Goal: Information Seeking & Learning: Check status

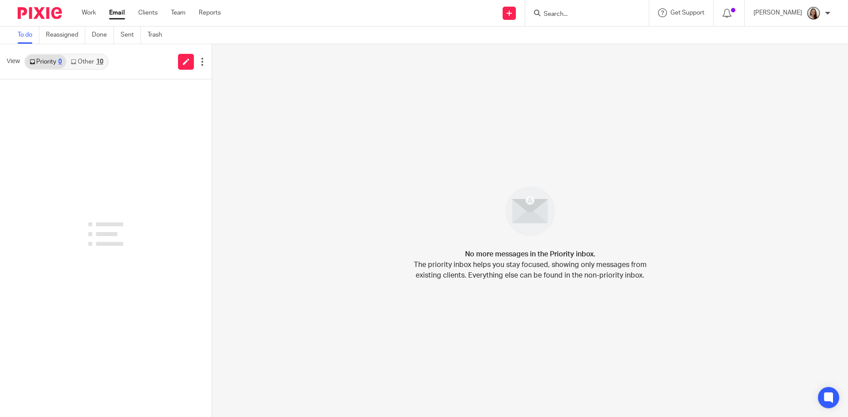
click at [89, 61] on link "Other 10" at bounding box center [86, 62] width 41 height 14
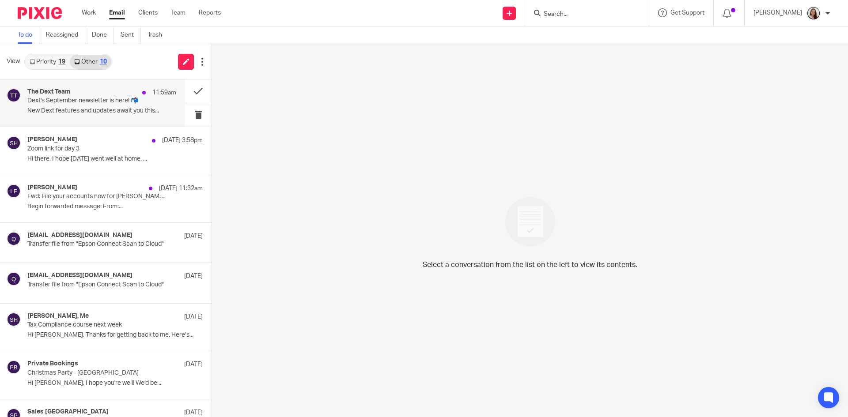
drag, startPoint x: 102, startPoint y: 97, endPoint x: 116, endPoint y: 97, distance: 14.6
click at [102, 97] on p "Dext's September newsletter is here! 📬" at bounding box center [86, 101] width 119 height 8
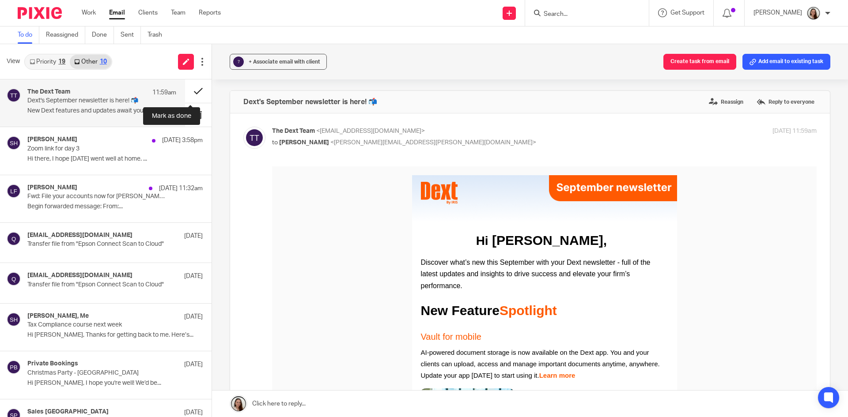
click at [191, 92] on button at bounding box center [198, 90] width 26 height 23
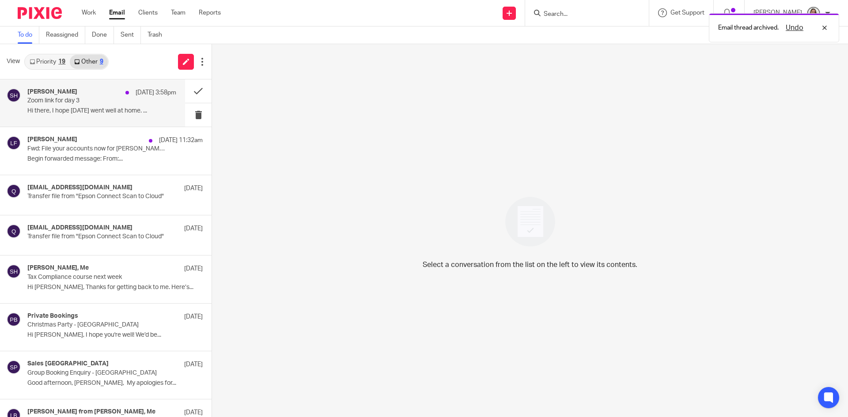
click at [70, 97] on div "[PERSON_NAME] [DATE] 3:58pm" at bounding box center [101, 92] width 149 height 9
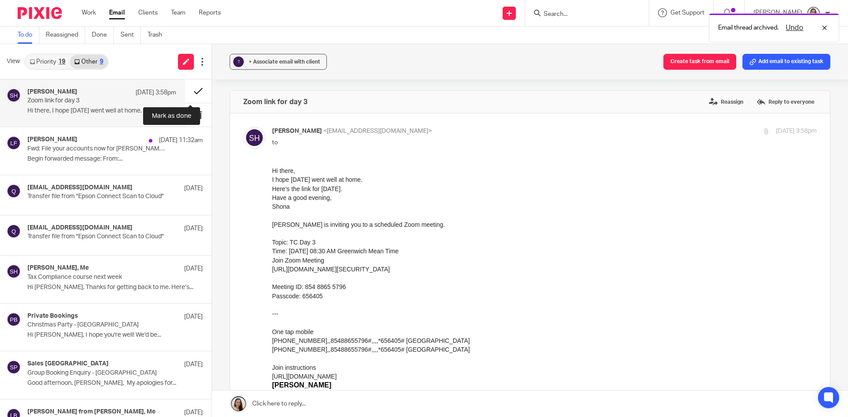
click at [186, 89] on button at bounding box center [198, 90] width 26 height 23
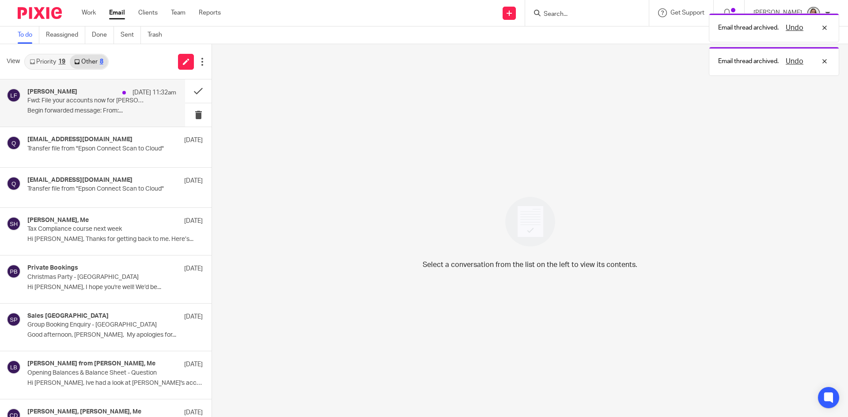
click at [83, 98] on p "Fwd: File your accounts now for [PERSON_NAME] SUPPORT SERVICES LIMITED 11149980" at bounding box center [86, 101] width 119 height 8
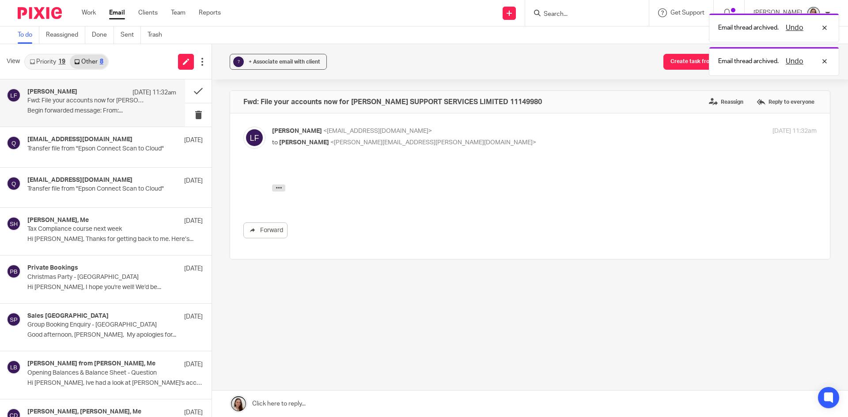
click at [59, 56] on link "Priority 19" at bounding box center [47, 62] width 45 height 14
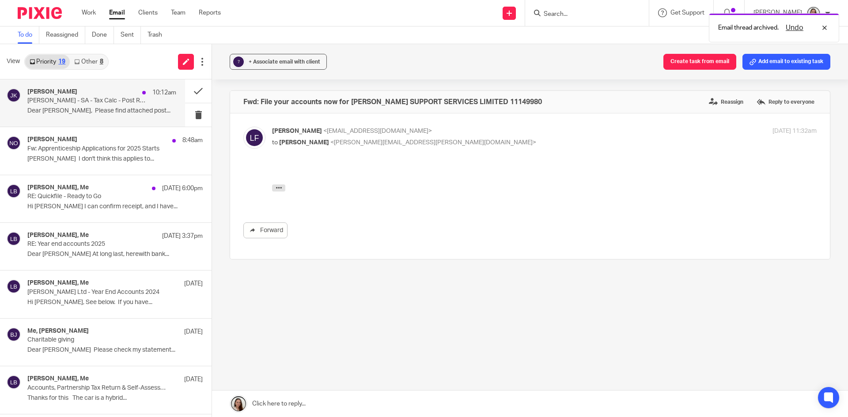
click at [79, 101] on p "[PERSON_NAME] - SA - Tax Calc - Post Received" at bounding box center [86, 101] width 119 height 8
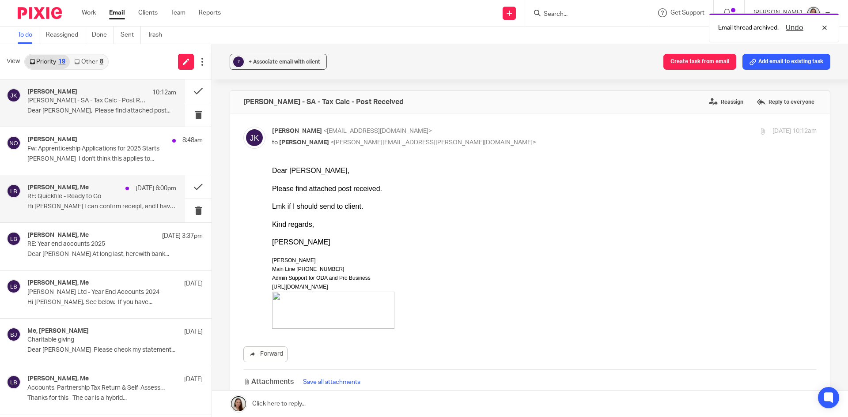
drag, startPoint x: 68, startPoint y: 150, endPoint x: 67, endPoint y: 199, distance: 48.6
click at [68, 151] on p "Fw: Apprenticeship Applications for 2025 Starts" at bounding box center [97, 149] width 140 height 8
click at [67, 205] on p "Hi [PERSON_NAME] I can confirm receipt, and I have..." at bounding box center [101, 207] width 149 height 8
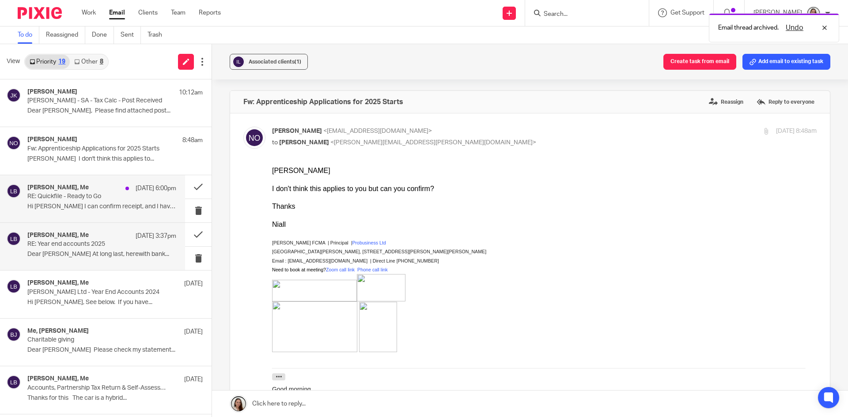
click at [68, 244] on p "RE: Year end accounts 2025" at bounding box center [86, 245] width 119 height 8
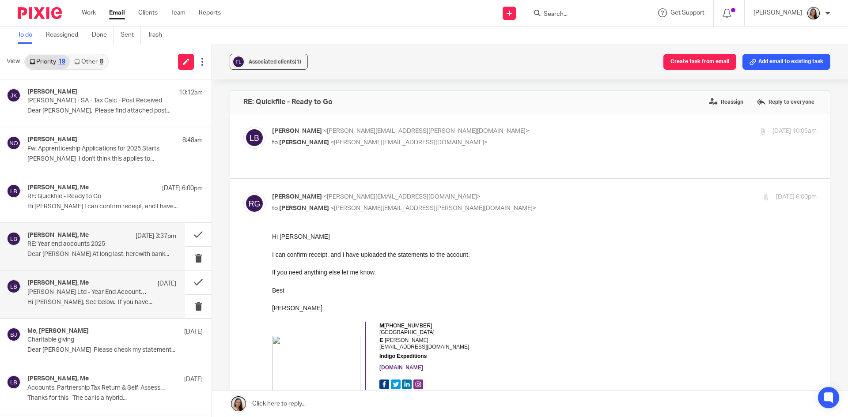
click at [77, 290] on p "[PERSON_NAME] Ltd - Year End Accounts 2024" at bounding box center [86, 293] width 119 height 8
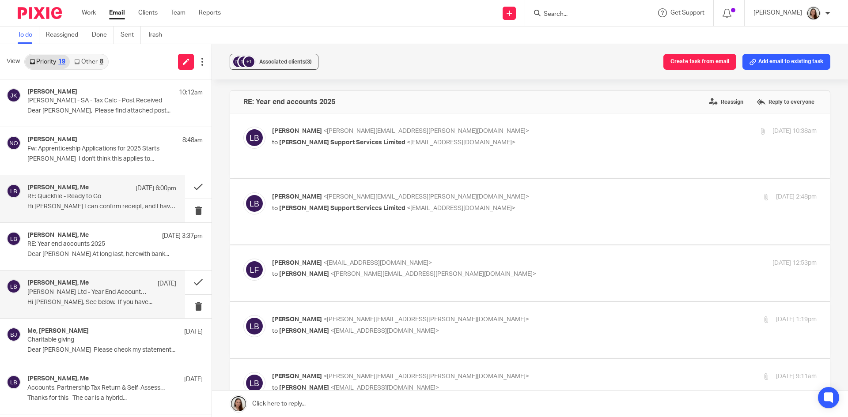
click at [88, 192] on div "[PERSON_NAME], Me [DATE] 6:00pm" at bounding box center [101, 188] width 149 height 9
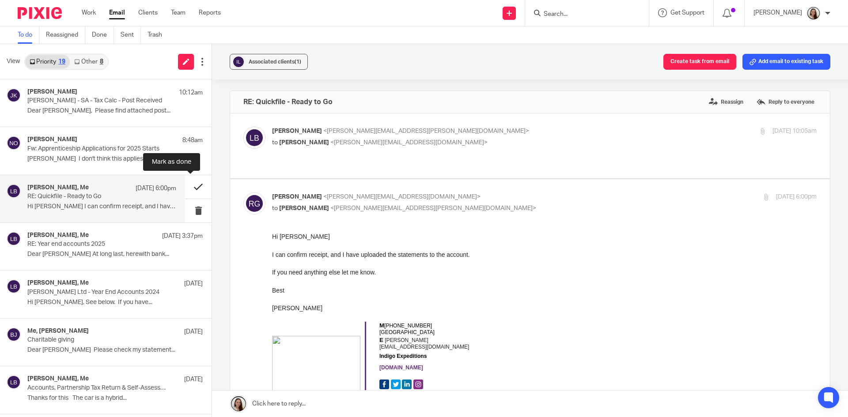
click at [191, 187] on button at bounding box center [198, 186] width 26 height 23
